Goal: Task Accomplishment & Management: Manage account settings

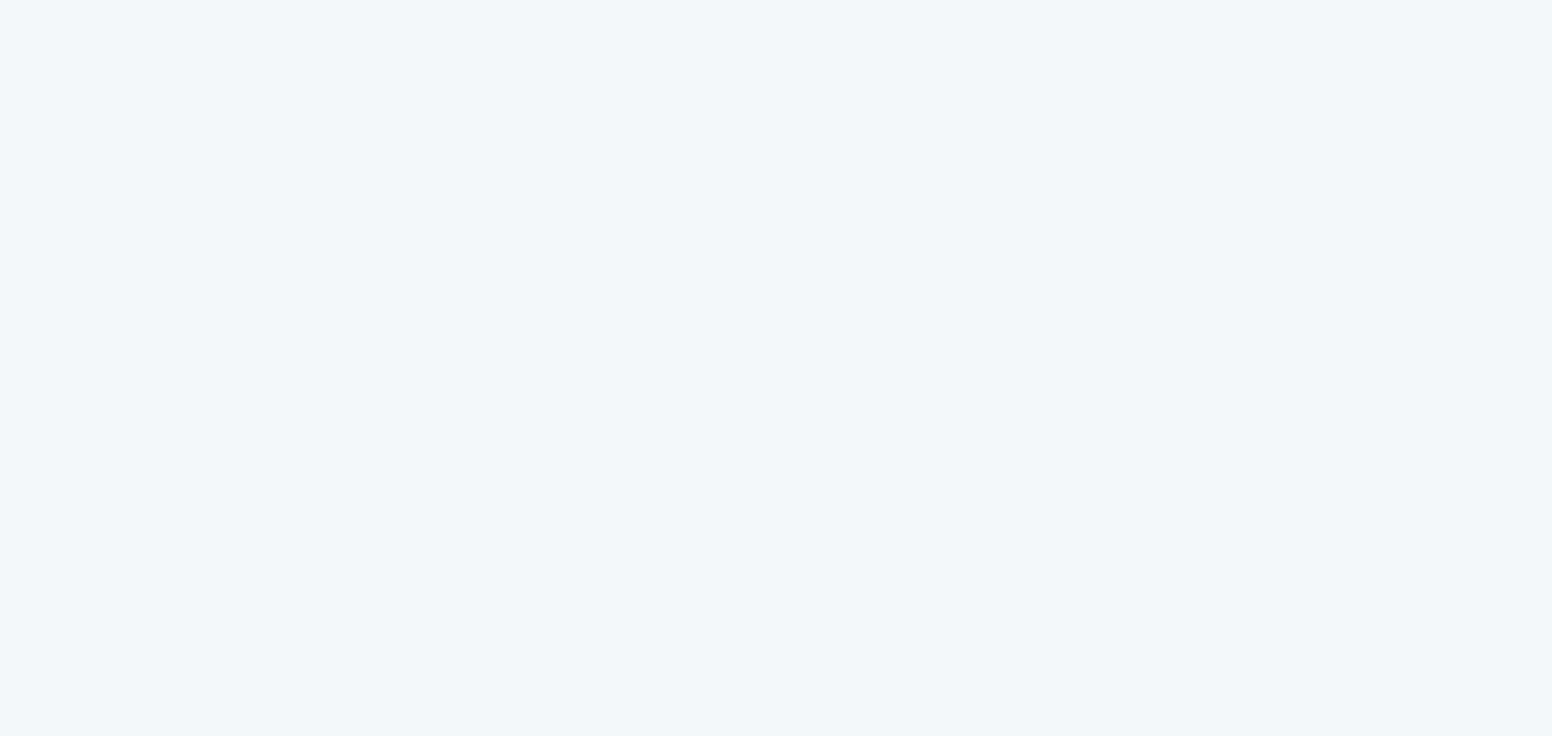
type input "jillian.green@vimergy.com"
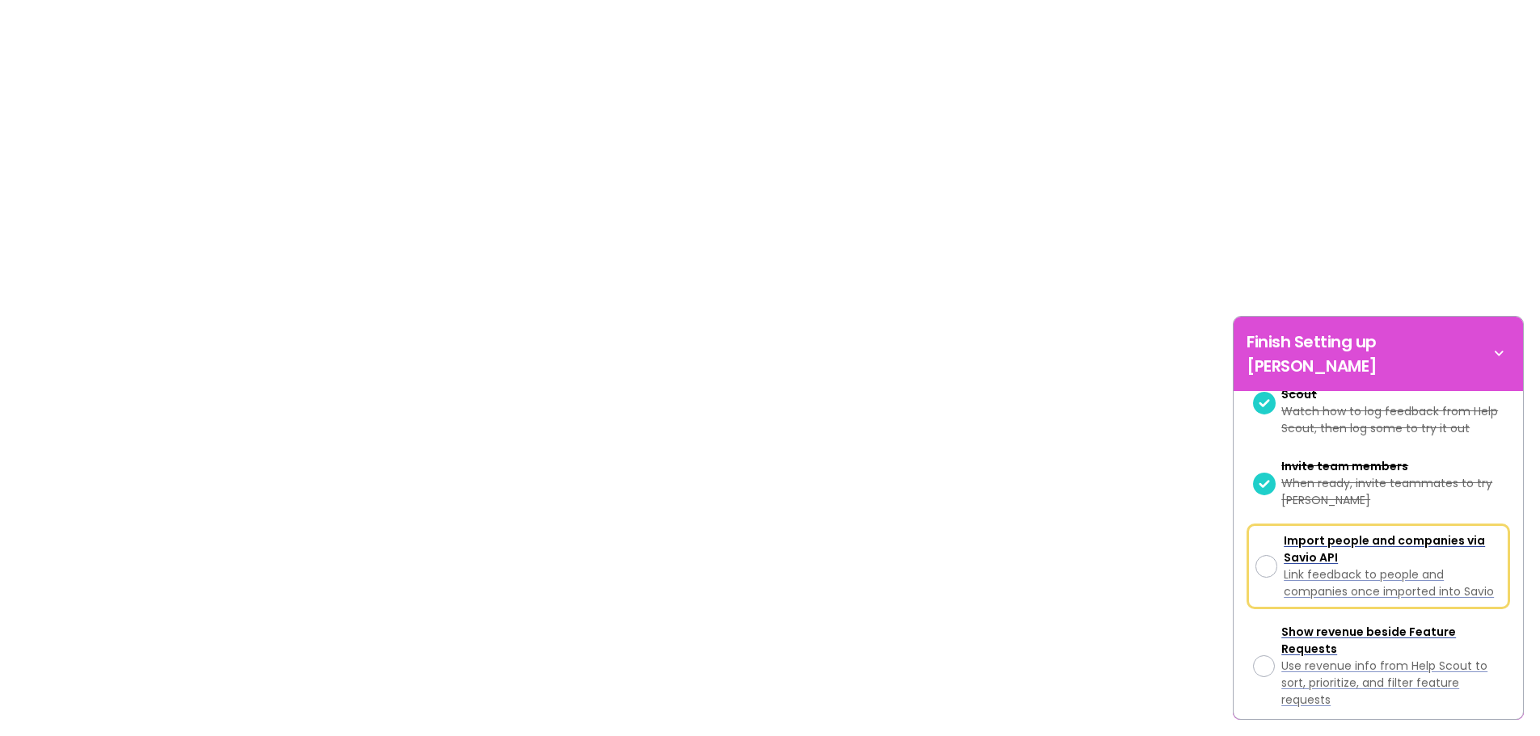
scroll to position [369, 0]
